Goal: Task Accomplishment & Management: Manage account settings

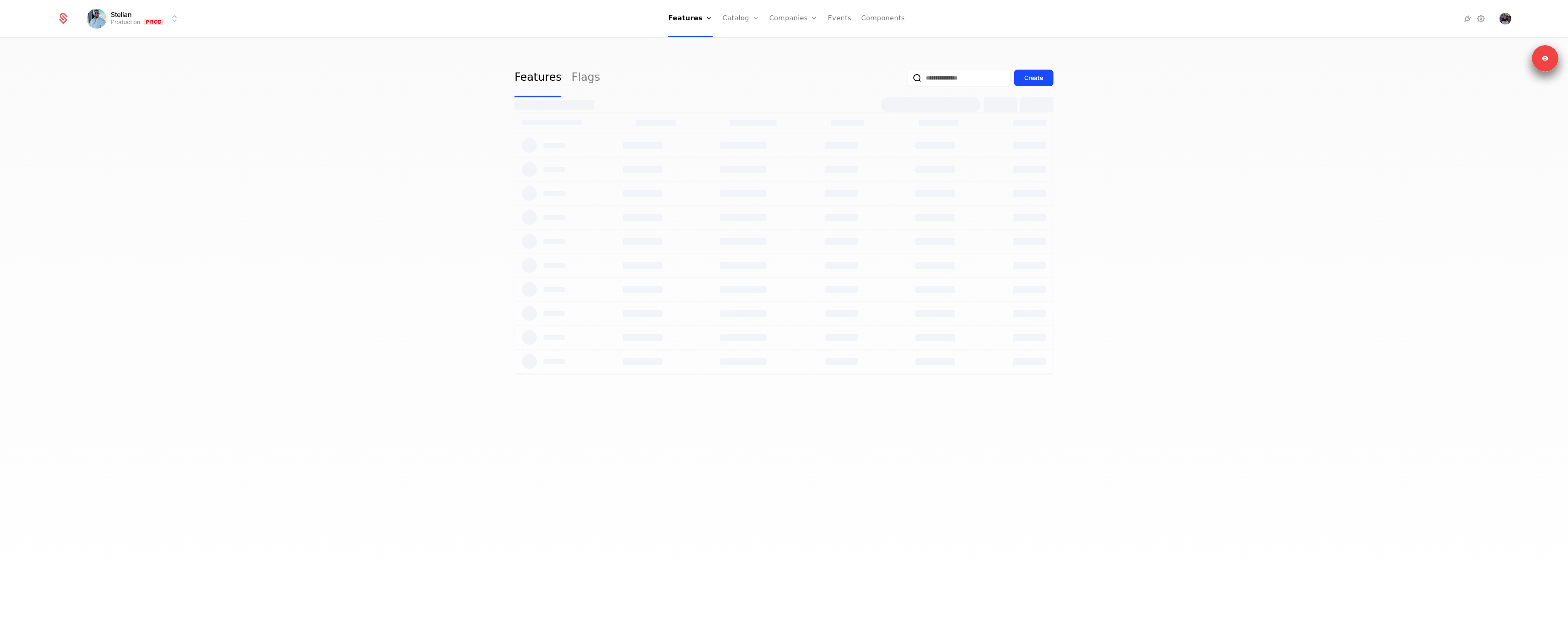
select select "**"
drag, startPoint x: 740, startPoint y: 71, endPoint x: 729, endPoint y: 68, distance: 11.4
click at [740, 71] on link "Configuration" at bounding box center [754, 67] width 43 height 7
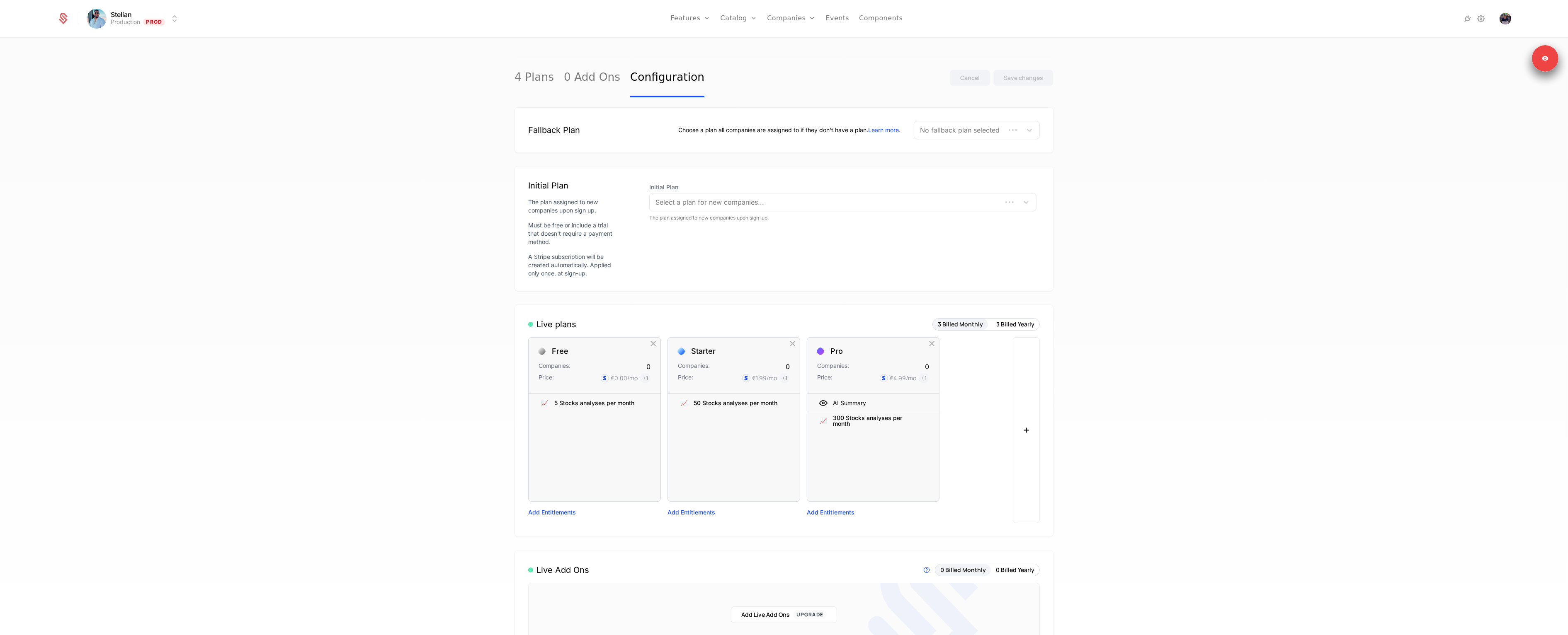
click at [1000, 134] on div "No fallback plan selected" at bounding box center [960, 130] width 91 height 15
click at [977, 150] on div "Fallback Plan" at bounding box center [970, 151] width 49 height 7
click at [712, 210] on div "Select a plan for new companies..." at bounding box center [843, 202] width 387 height 18
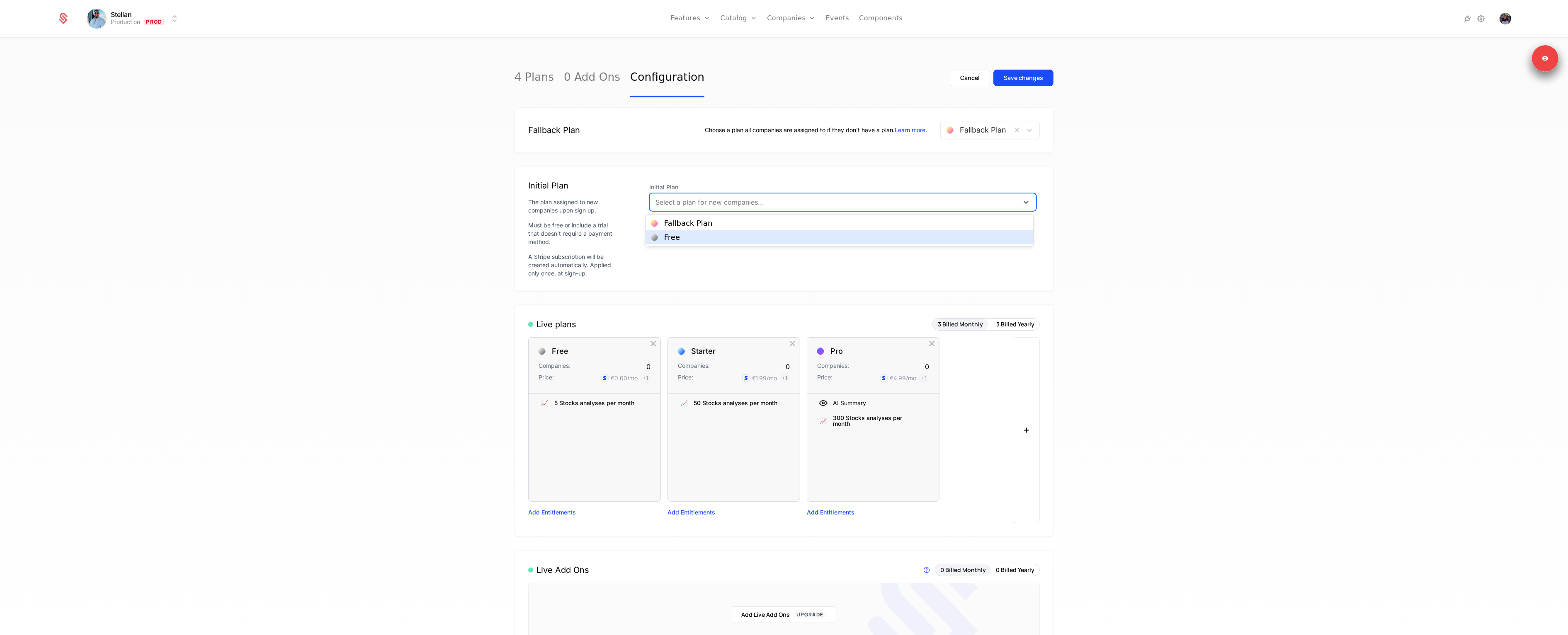
click at [706, 232] on div "Free" at bounding box center [839, 237] width 387 height 14
click at [1043, 78] on button "Save changes" at bounding box center [1023, 77] width 60 height 16
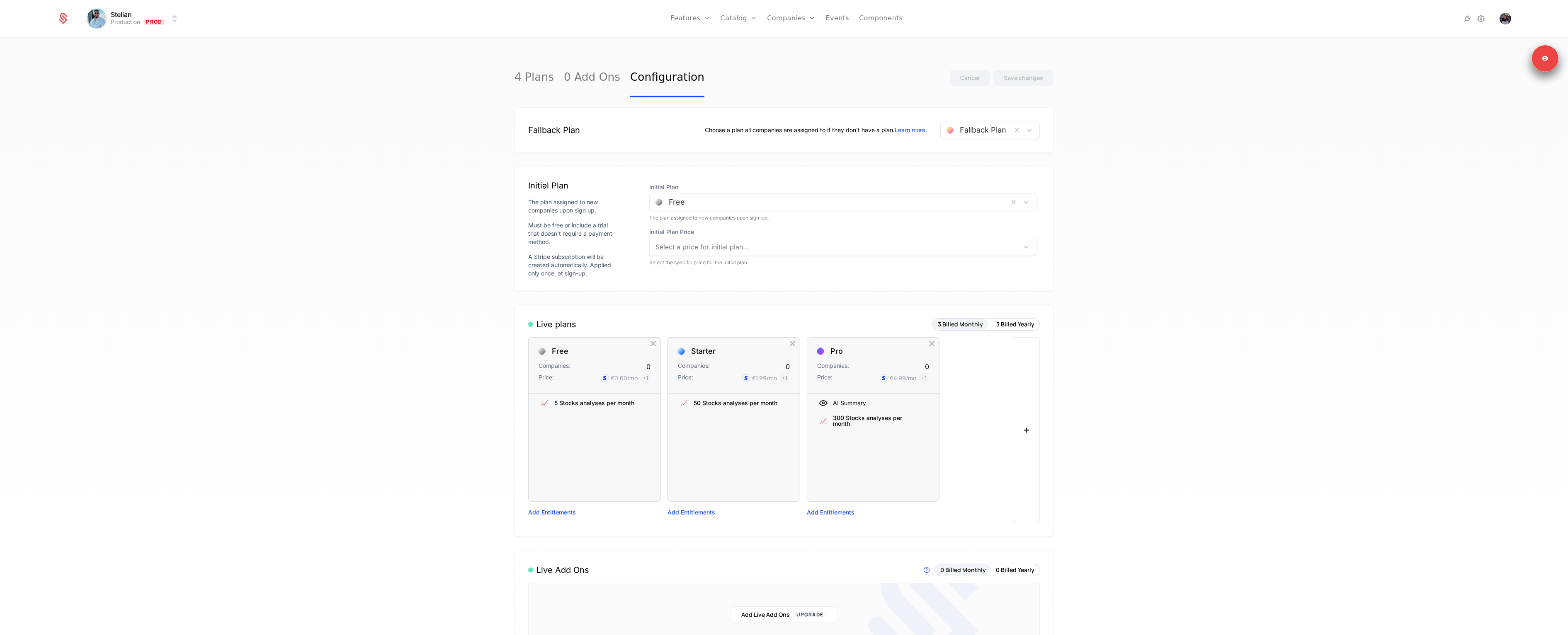
click at [737, 44] on link "Plans" at bounding box center [752, 40] width 43 height 7
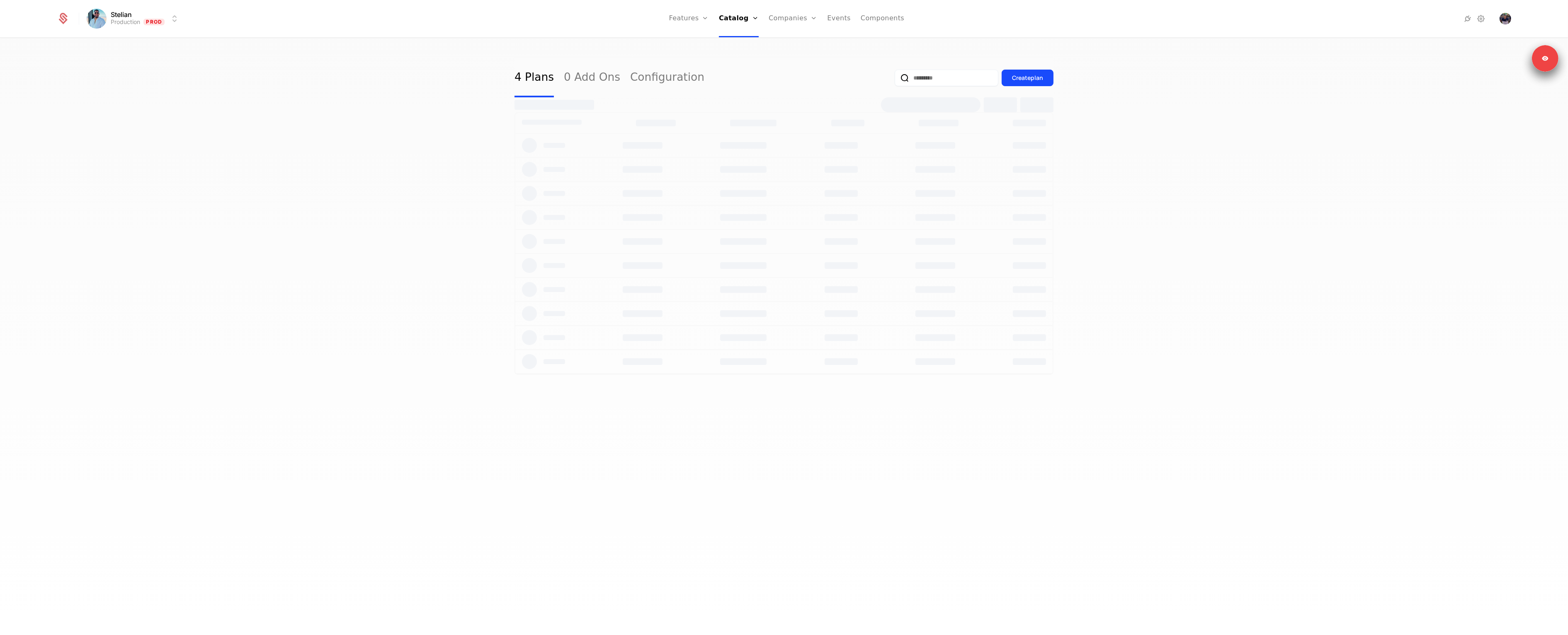
select select "**"
click at [531, 130] on link at bounding box center [577, 130] width 124 height 30
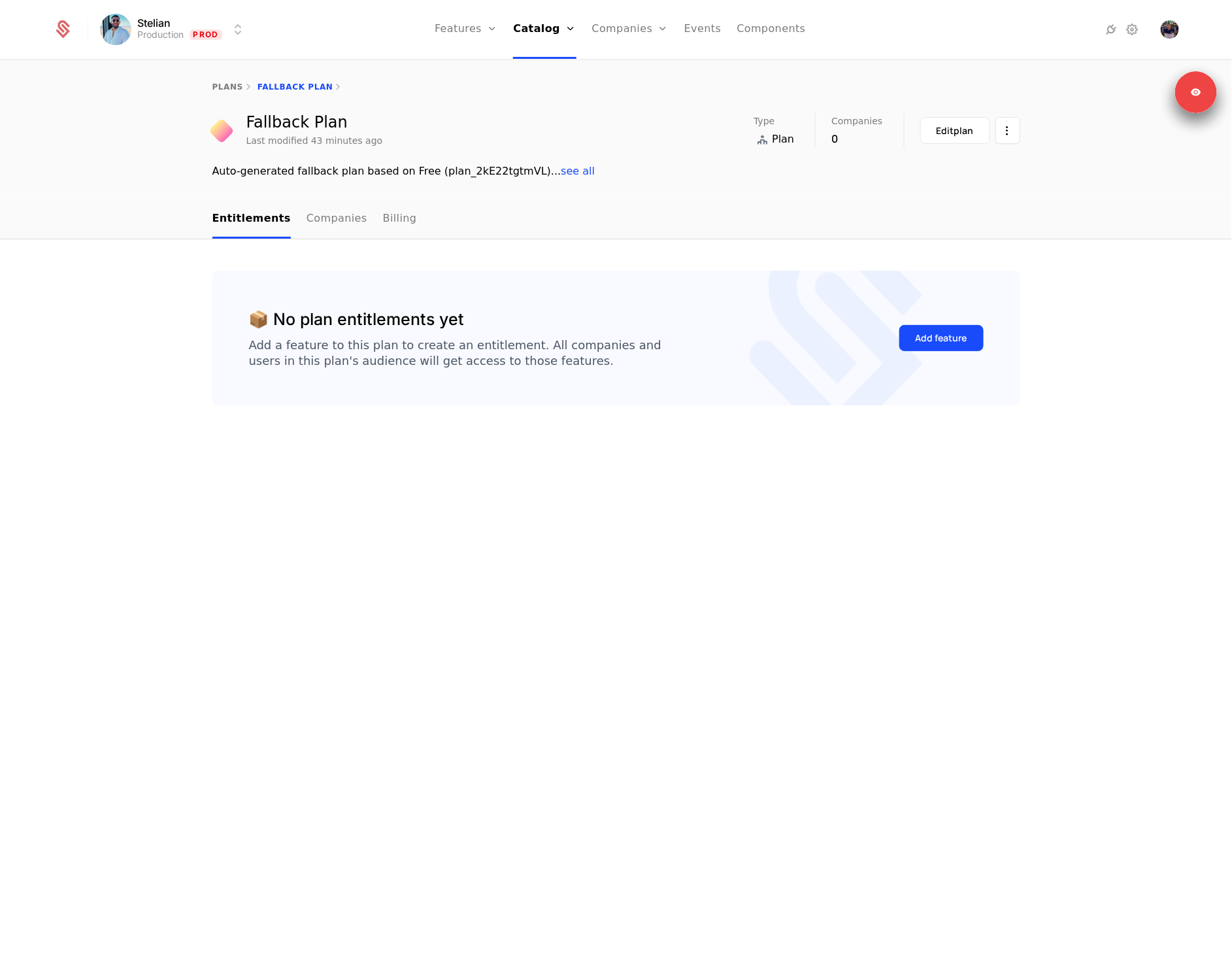
click at [966, 344] on div "Add feature" at bounding box center [941, 338] width 52 height 13
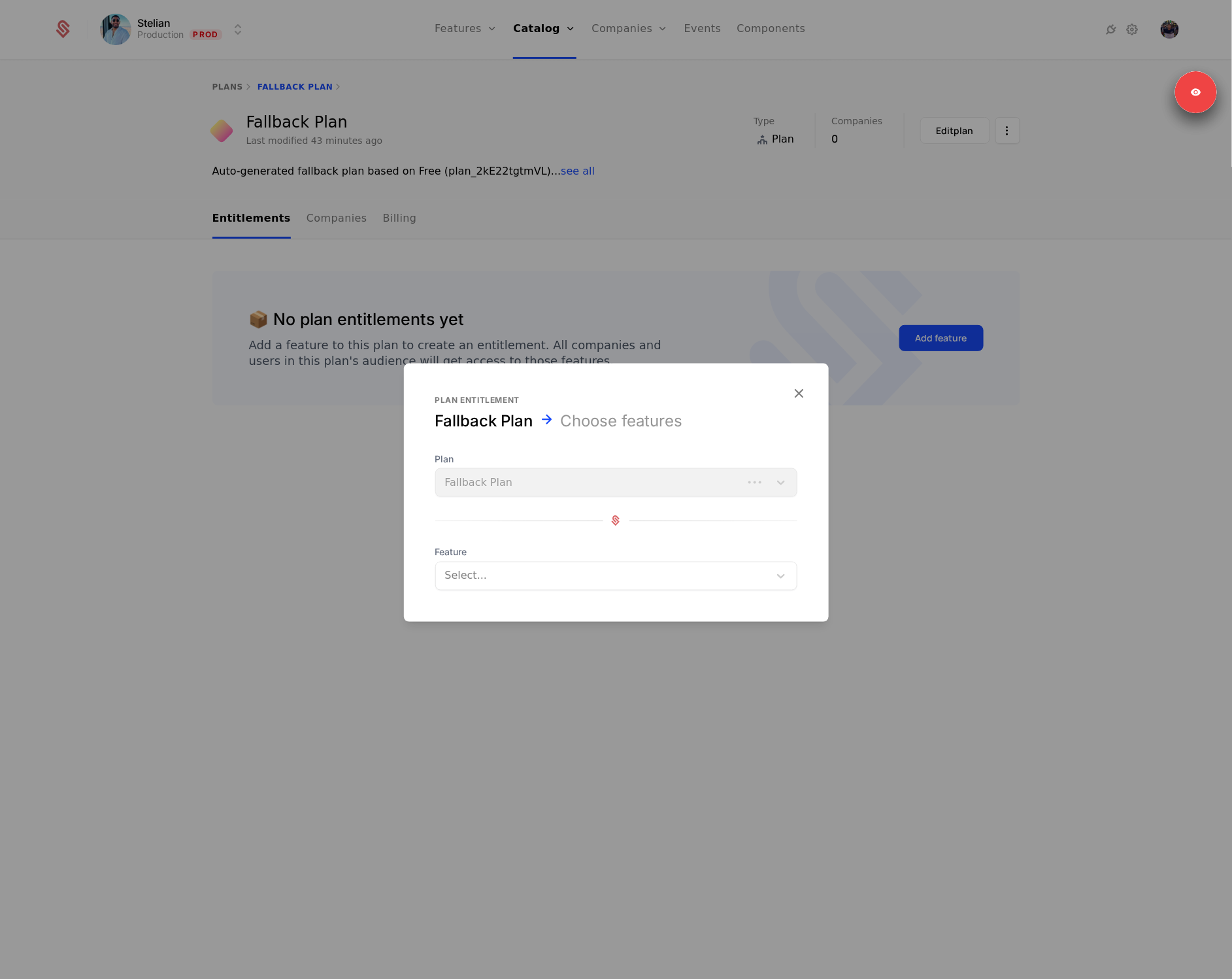
click at [520, 584] on div at bounding box center [602, 575] width 318 height 18
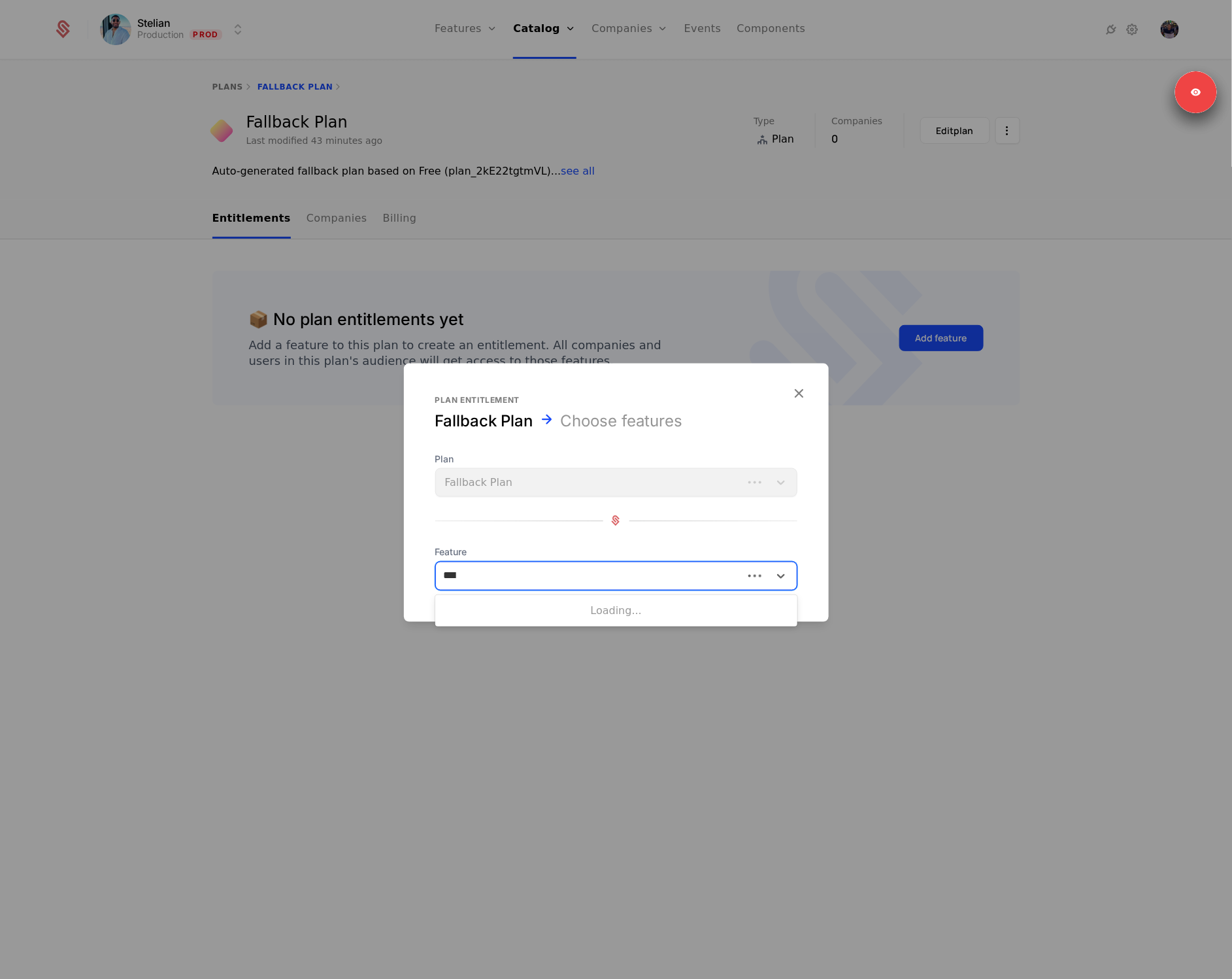
type input "*****"
click at [512, 609] on div "Stocks analysis" at bounding box center [616, 609] width 346 height 12
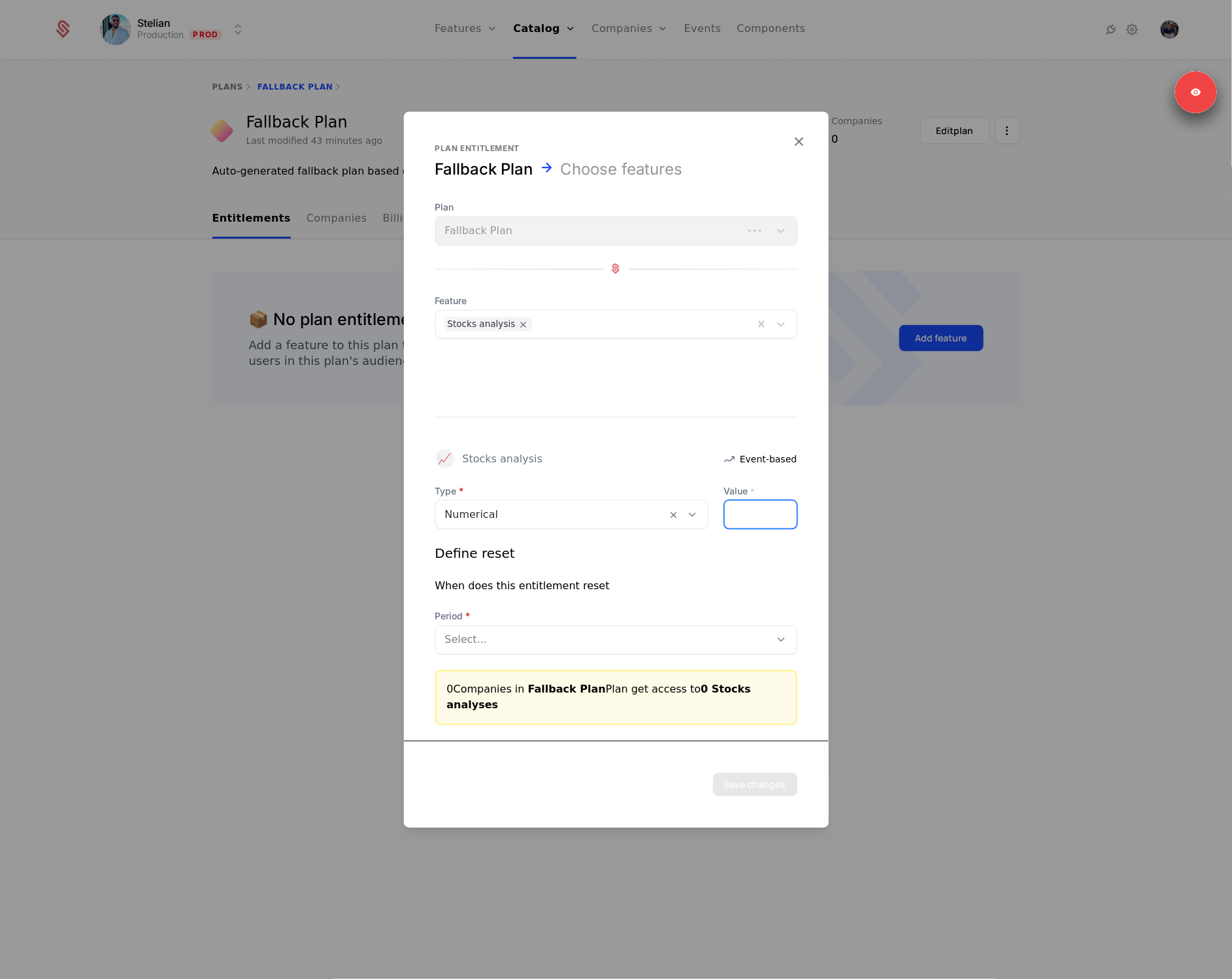
drag, startPoint x: 741, startPoint y: 524, endPoint x: 729, endPoint y: 522, distance: 12.2
click at [729, 522] on input "*" at bounding box center [760, 513] width 72 height 28
type input "*"
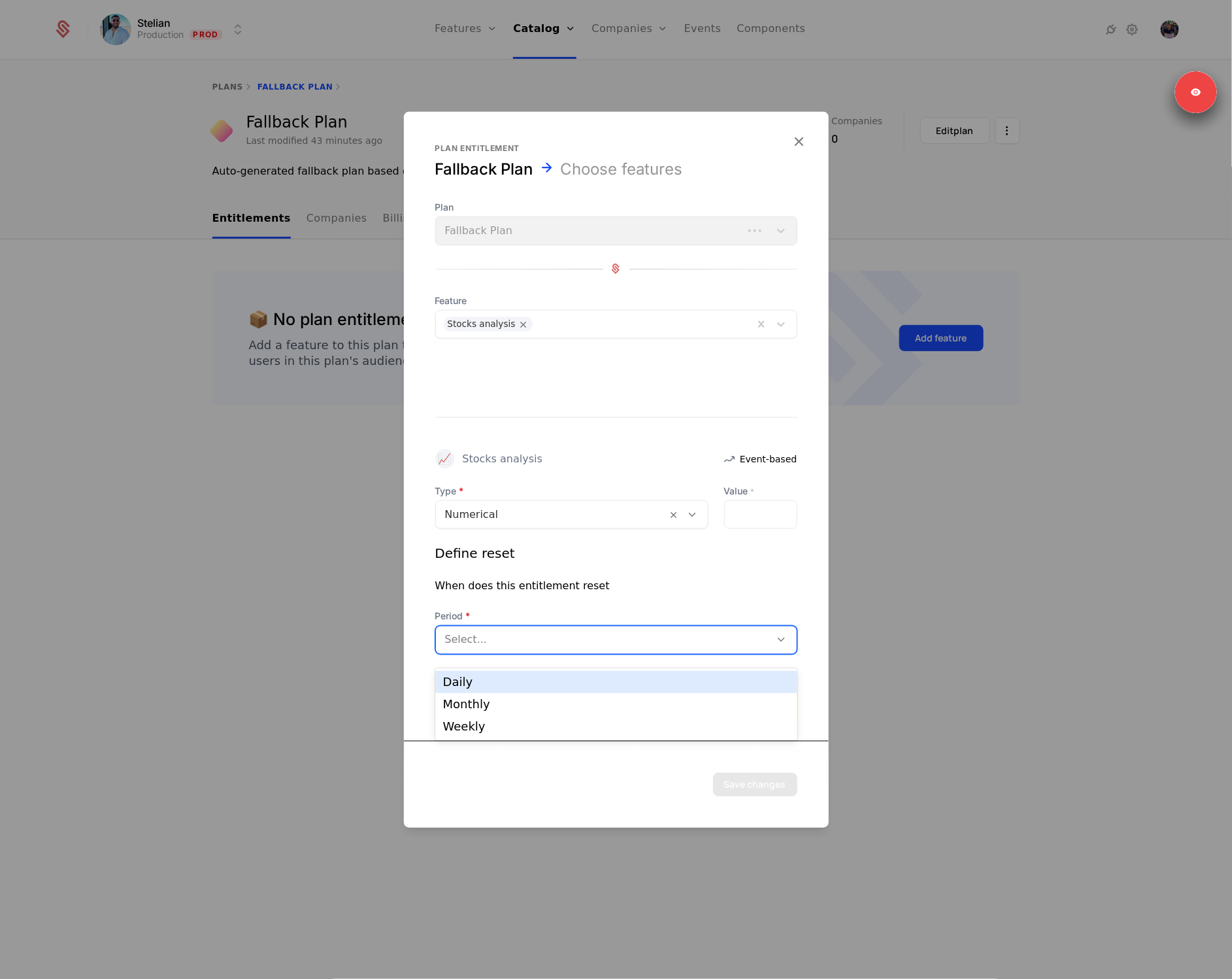
click at [569, 647] on div at bounding box center [604, 639] width 317 height 18
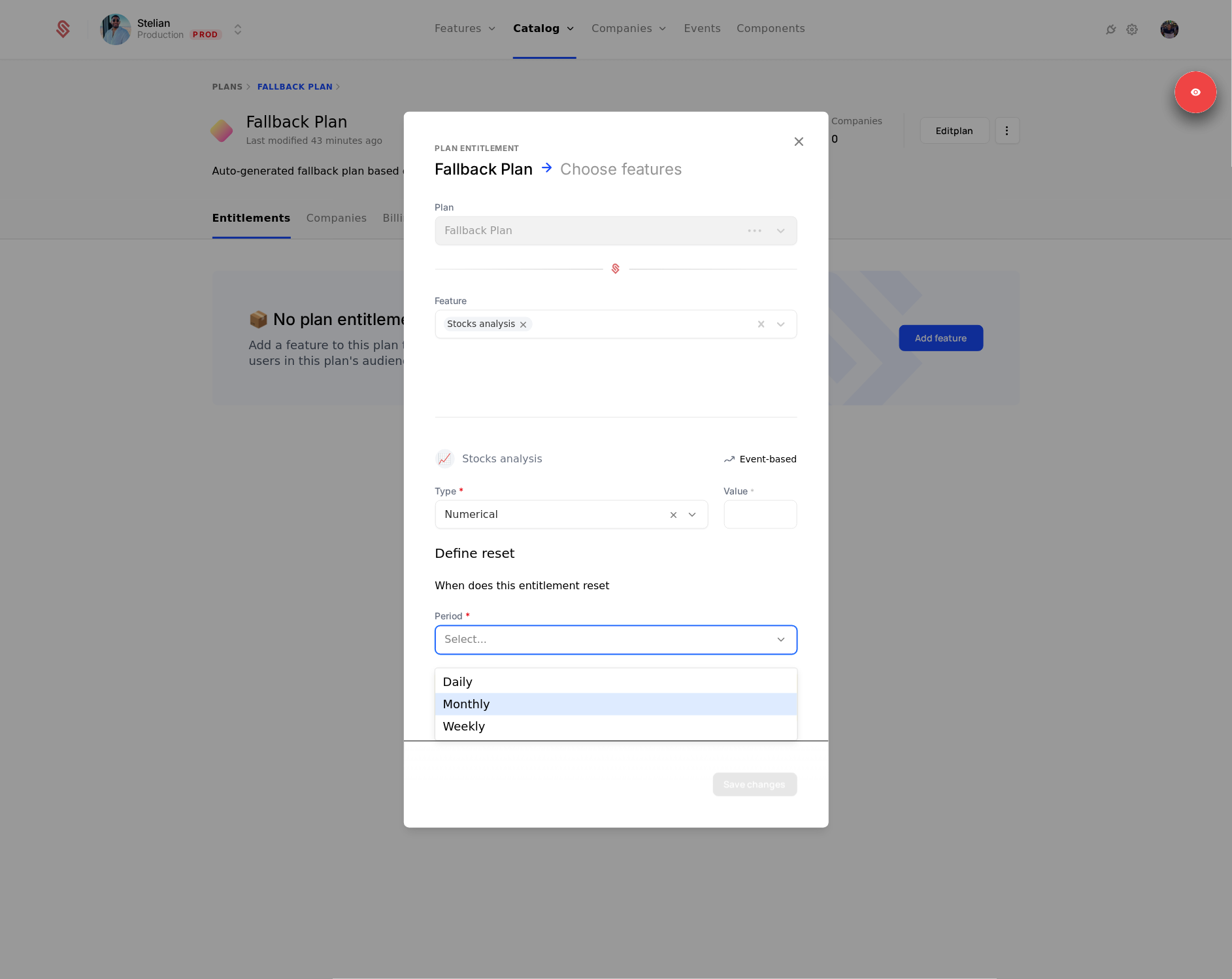
click at [509, 706] on div "Monthly" at bounding box center [616, 704] width 346 height 12
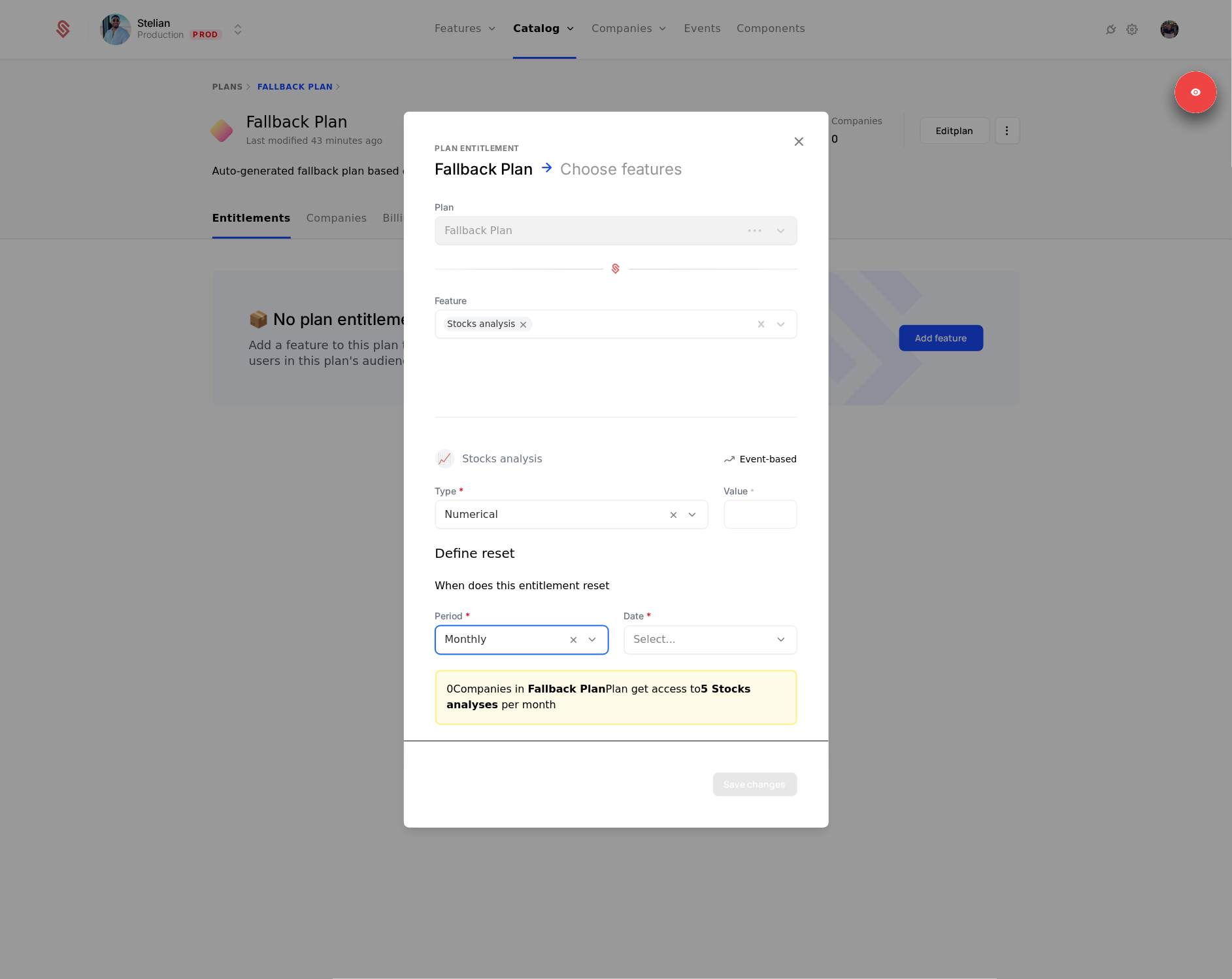
drag, startPoint x: 739, startPoint y: 647, endPoint x: 728, endPoint y: 650, distance: 11.4
click at [738, 647] on div at bounding box center [698, 639] width 128 height 18
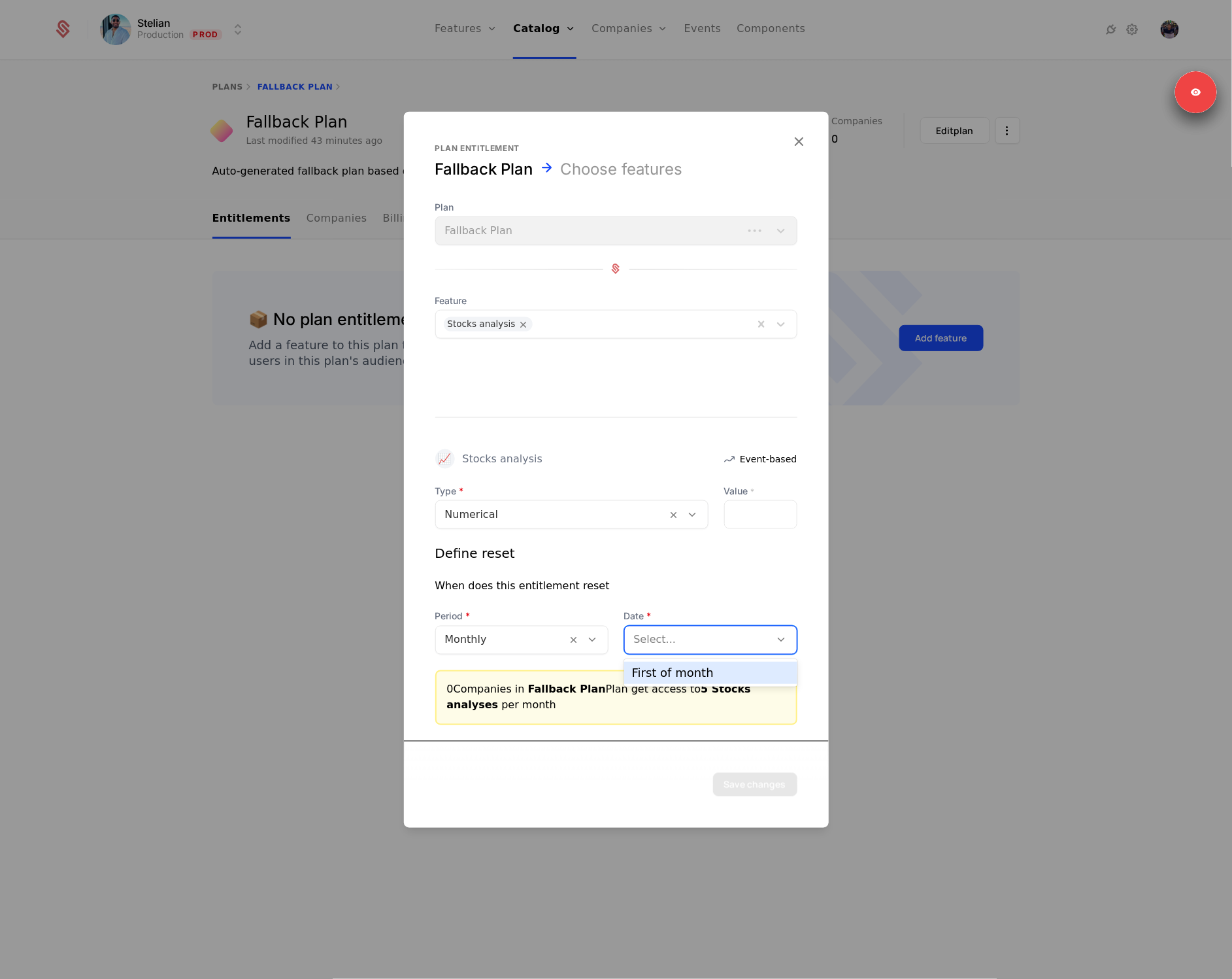
click at [696, 670] on div "First of month" at bounding box center [711, 673] width 157 height 12
click at [753, 786] on button "Save changes" at bounding box center [755, 783] width 84 height 24
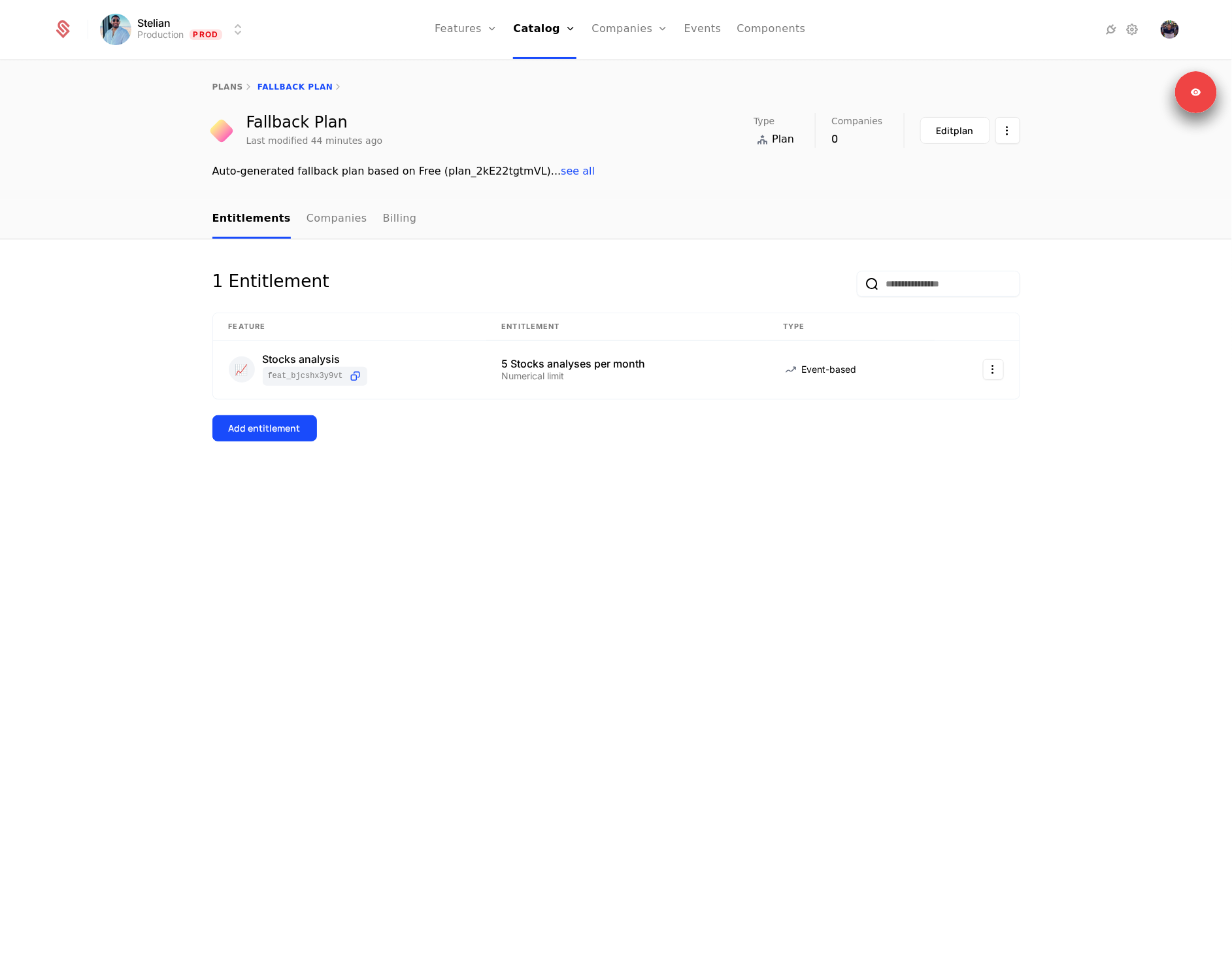
drag, startPoint x: 1005, startPoint y: 560, endPoint x: 1180, endPoint y: 584, distance: 176.6
click at [1006, 559] on div "1 Entitlement Feature Entitlement Type 📈 Stocks analysis feat_BJCShx3Y9vT 5 Sto…" at bounding box center [616, 609] width 1232 height 740
click at [426, 629] on div "1 Entitlement Feature Entitlement Type 📈 Stocks analysis feat_BJCShx3Y9vT 5 Sto…" at bounding box center [616, 609] width 1232 height 740
